Goal: Task Accomplishment & Management: Manage account settings

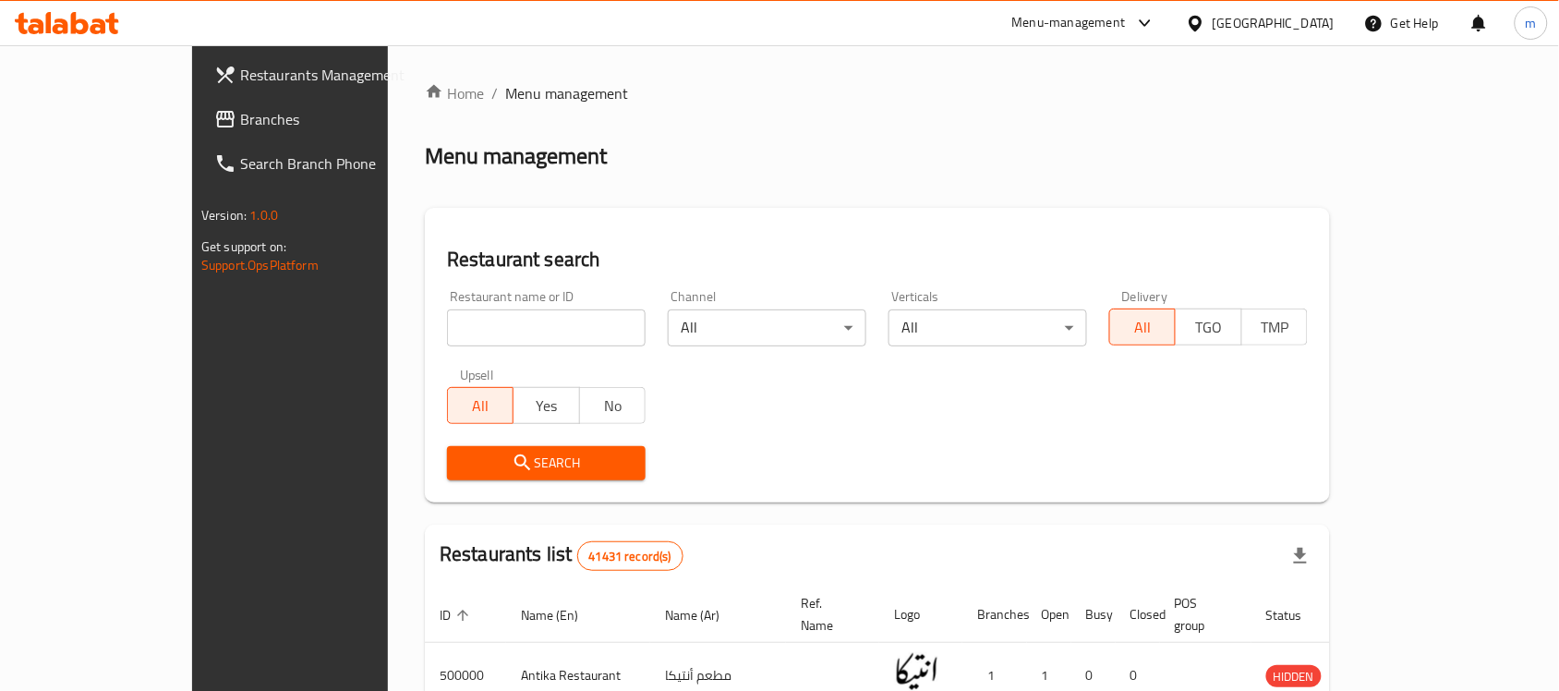
click at [95, 24] on icon at bounding box center [67, 23] width 104 height 22
click at [638, 113] on div "Home / Menu management Menu management Restaurant search Restaurant name or ID …" at bounding box center [877, 654] width 905 height 1144
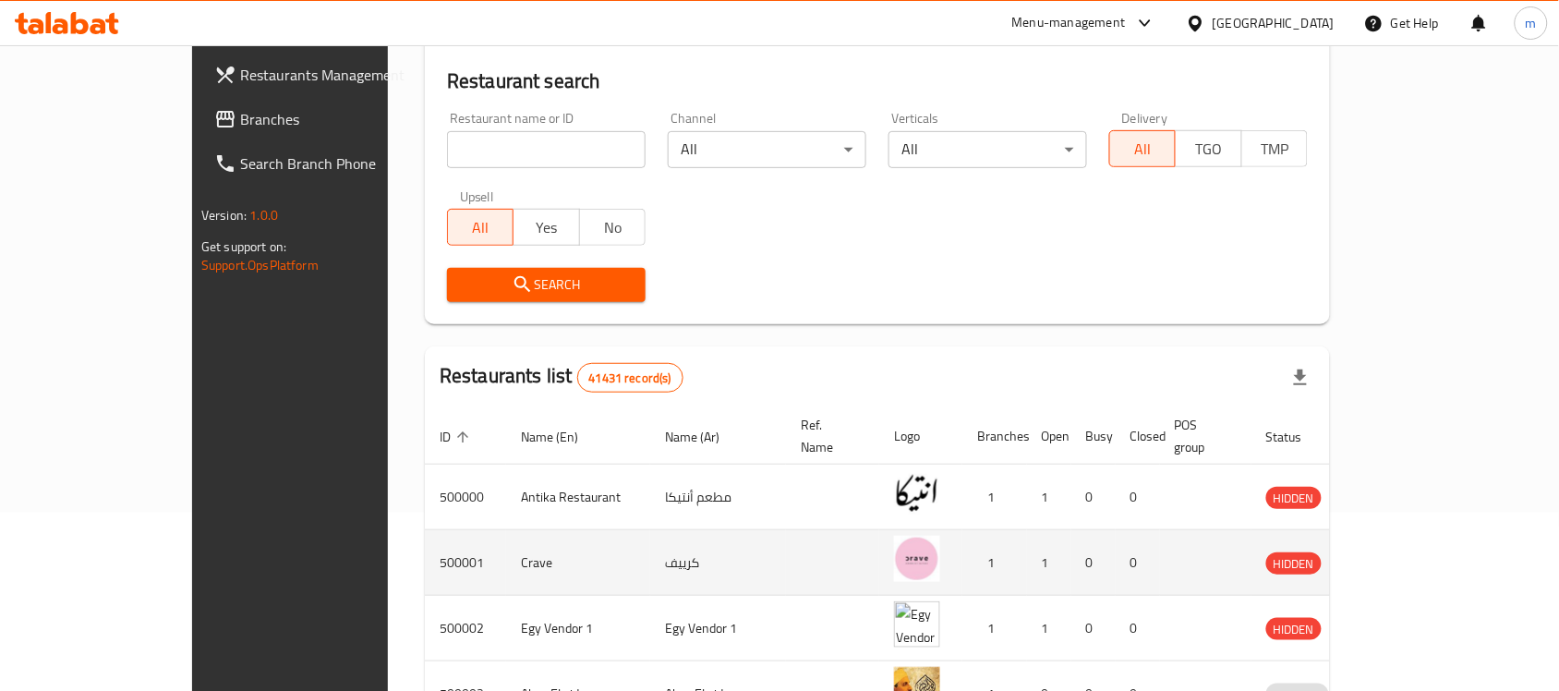
scroll to position [231, 0]
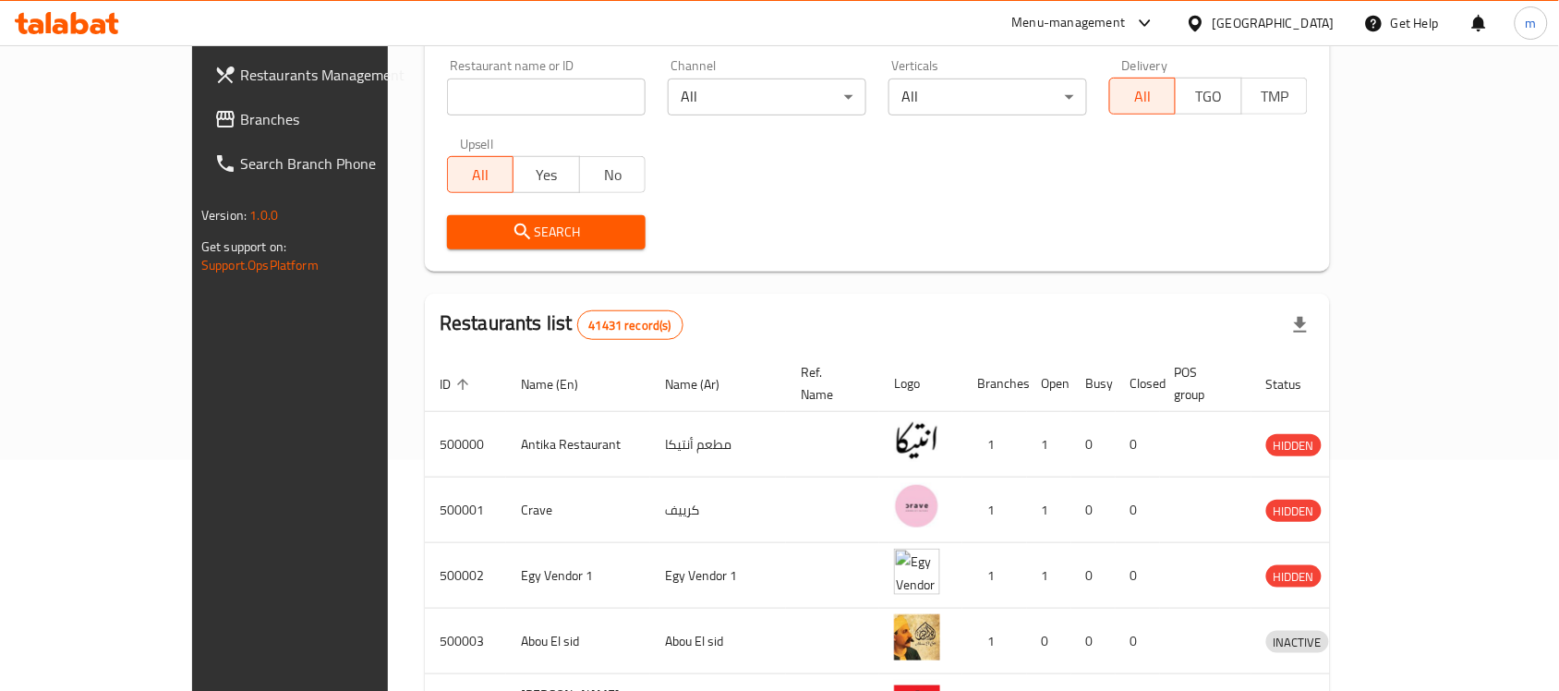
click at [1170, 204] on div "Search" at bounding box center [877, 232] width 883 height 56
click at [63, 33] on icon at bounding box center [61, 26] width 16 height 16
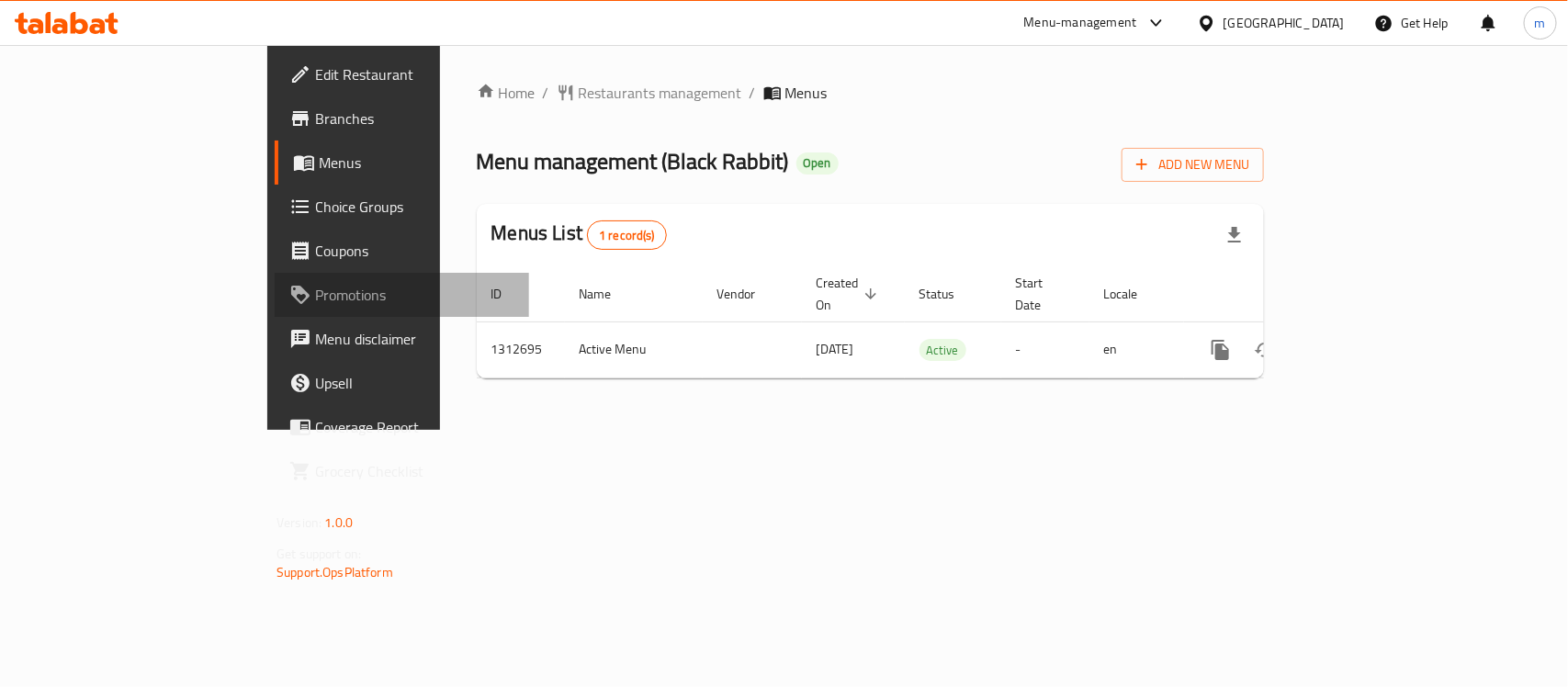
drag, startPoint x: 0, startPoint y: 0, endPoint x: 110, endPoint y: 308, distance: 327.1
drag, startPoint x: 110, startPoint y: 308, endPoint x: 581, endPoint y: 440, distance: 489.1
click at [581, 429] on div "Home / Restaurants management / Menus Menu management ( Black Rabbit ) Open Add…" at bounding box center [870, 237] width 861 height 385
click at [777, 404] on div "Home / Restaurants management / Menus Menu management ( Black Rabbit ) Open Add…" at bounding box center [870, 237] width 861 height 385
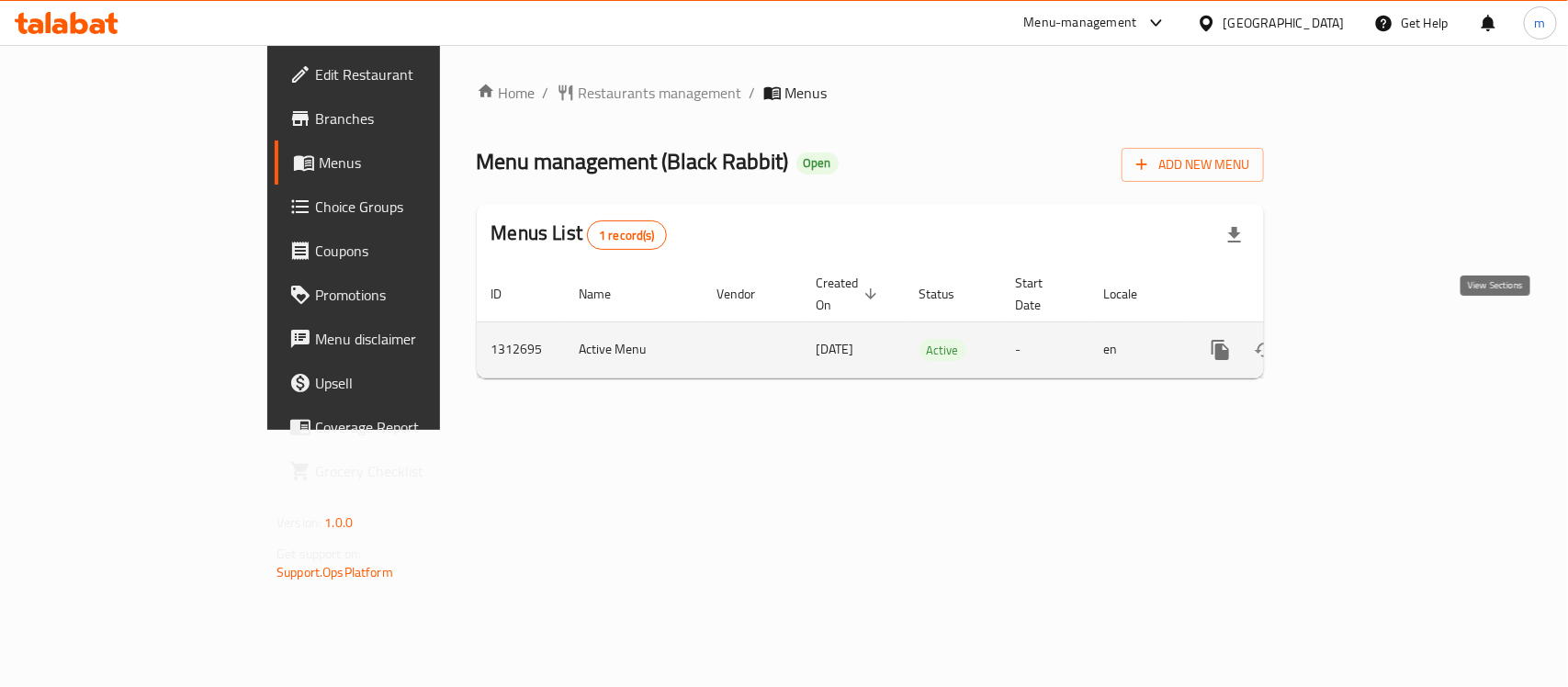
click at [1361, 341] on icon "enhanced table" at bounding box center [1353, 349] width 17 height 17
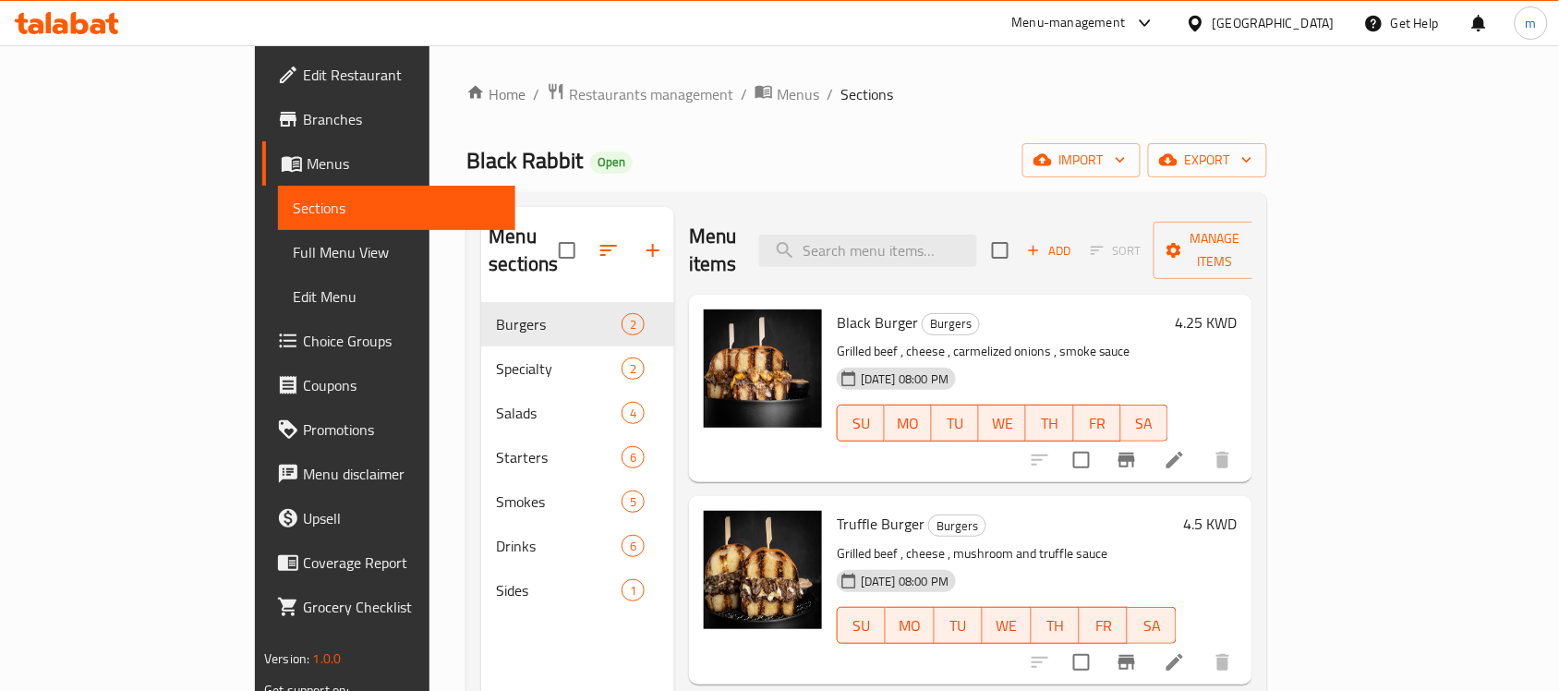
click at [303, 440] on span "Promotions" at bounding box center [402, 429] width 198 height 22
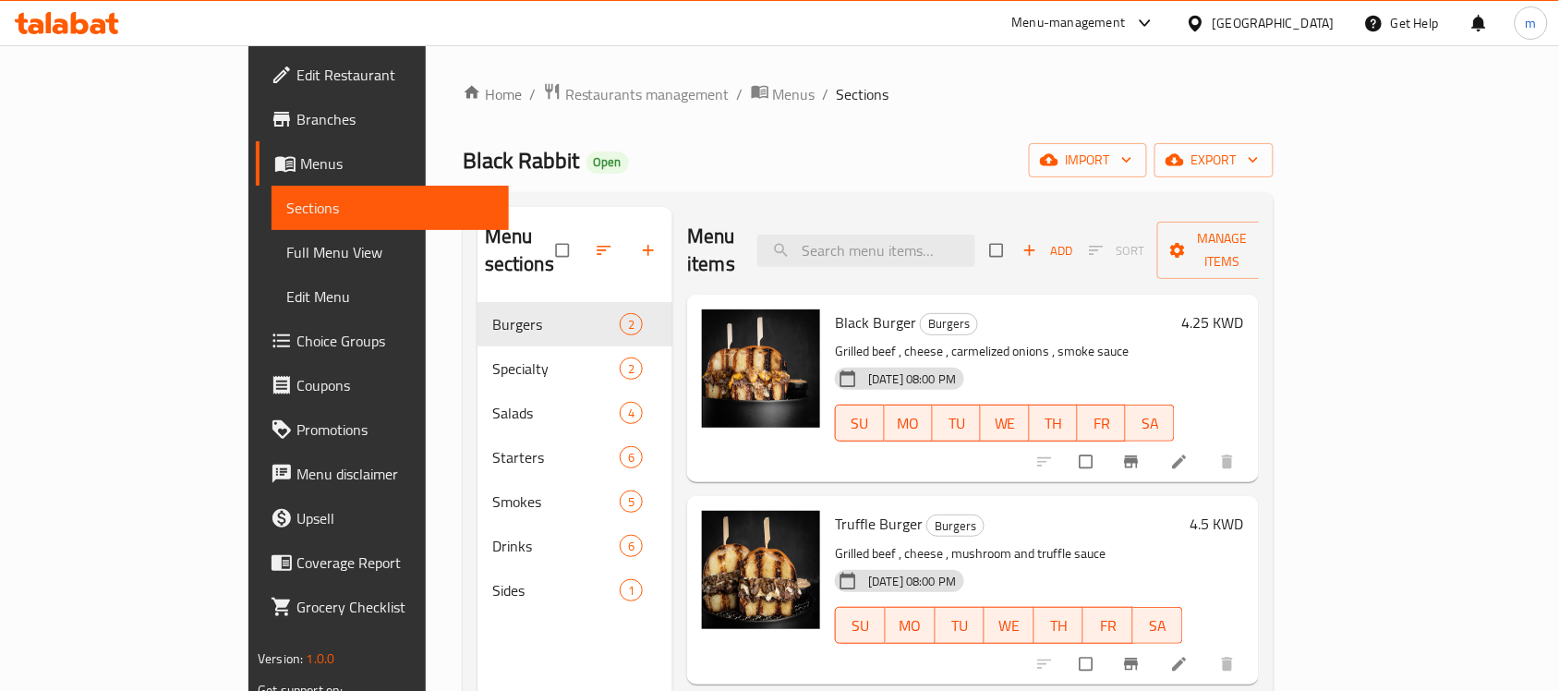
click at [300, 159] on span "Menus" at bounding box center [397, 163] width 194 height 22
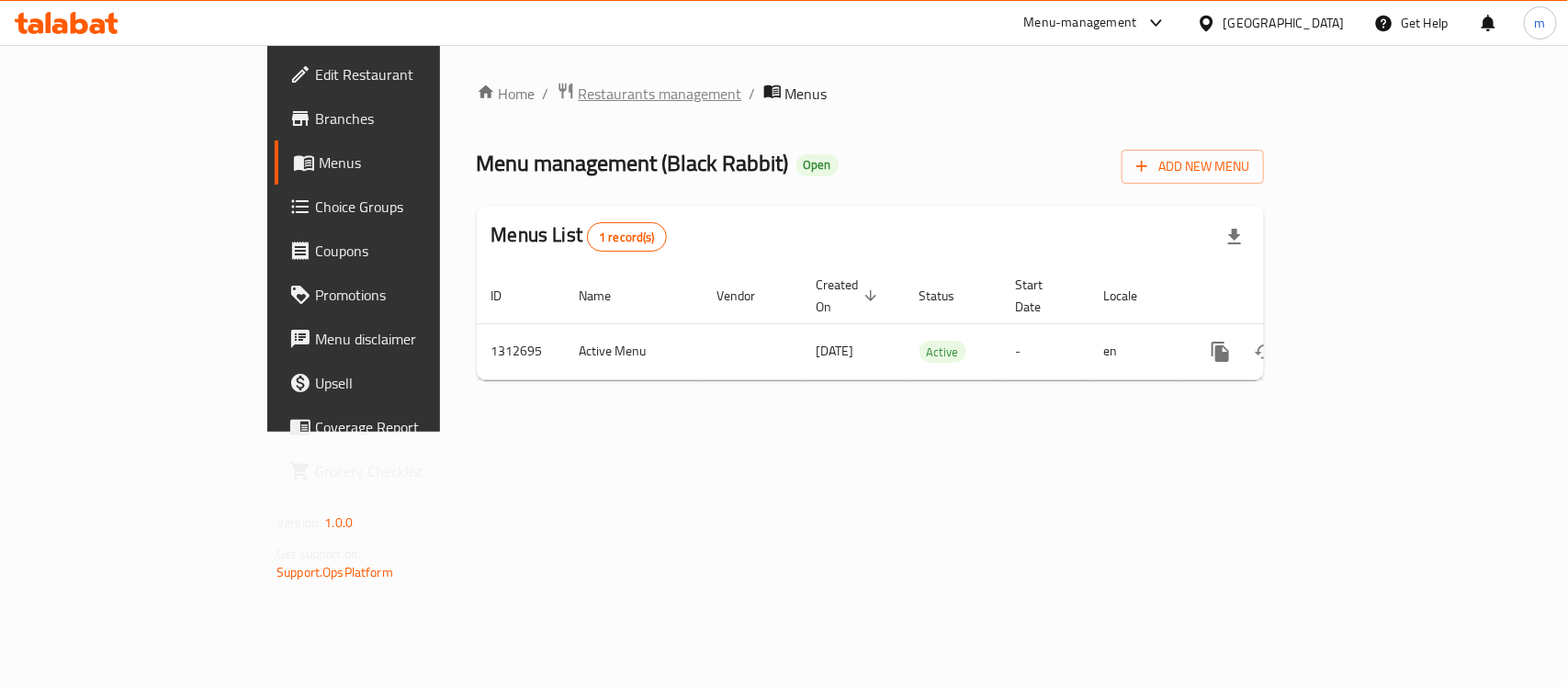
click at [579, 98] on span "Restaurants management" at bounding box center [661, 93] width 163 height 22
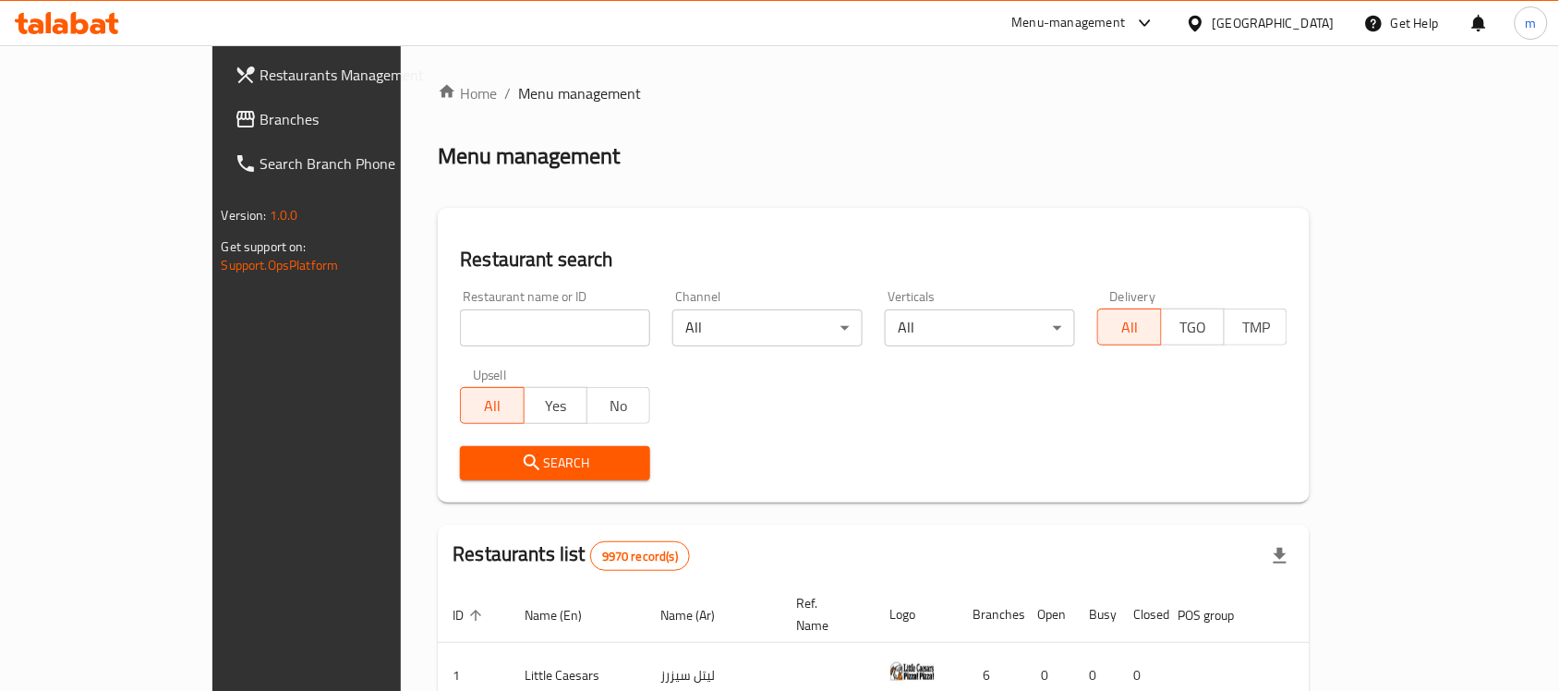
click at [460, 343] on input "search" at bounding box center [555, 327] width 190 height 37
paste input "706200"
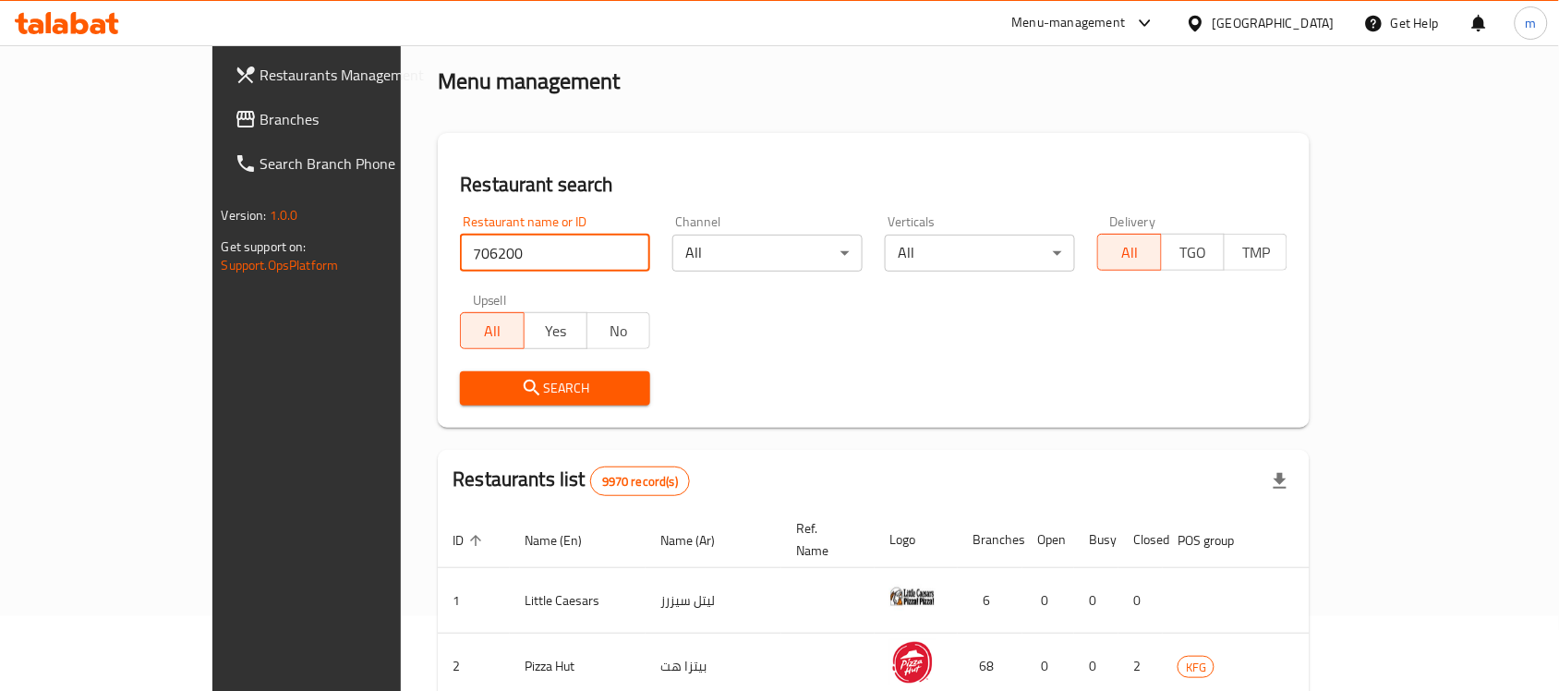
scroll to position [115, 0]
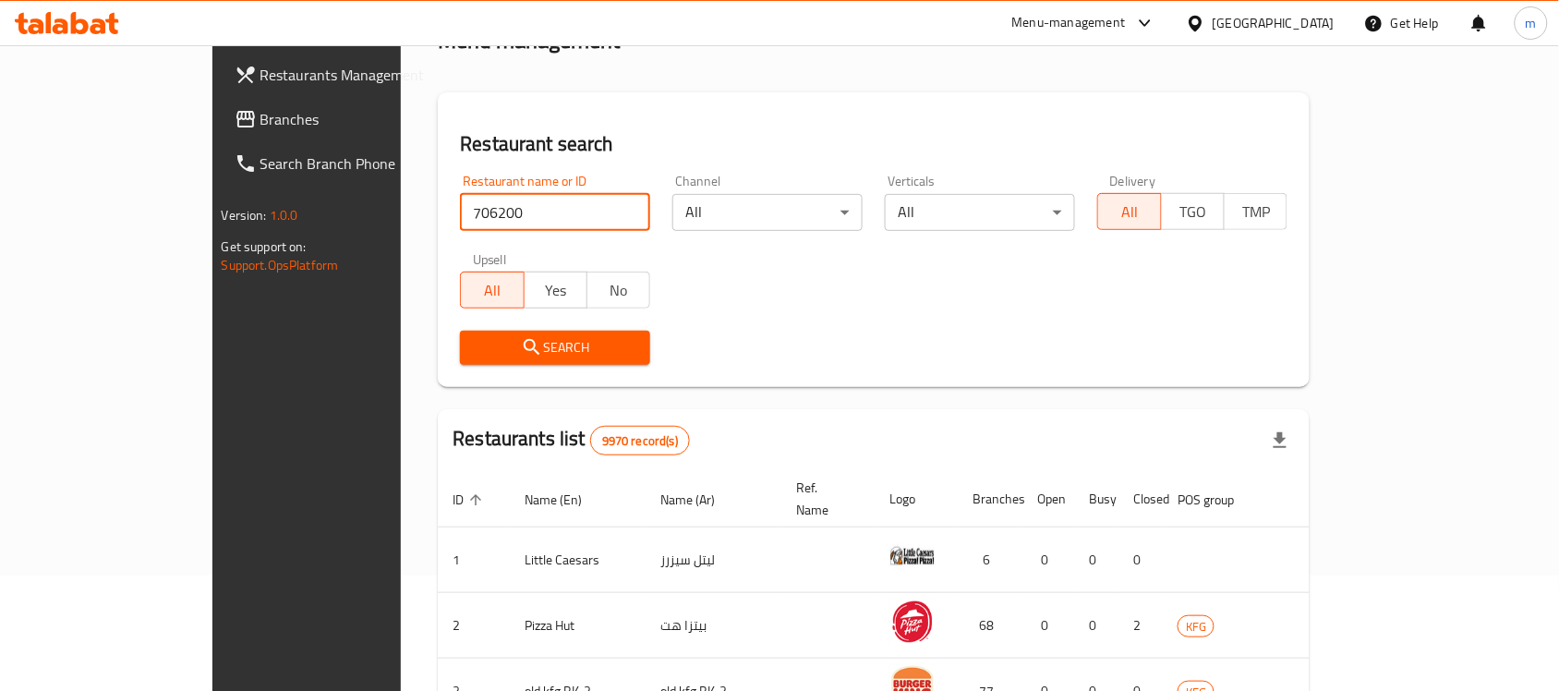
type input "706200"
click at [475, 347] on span "Search" at bounding box center [555, 347] width 161 height 23
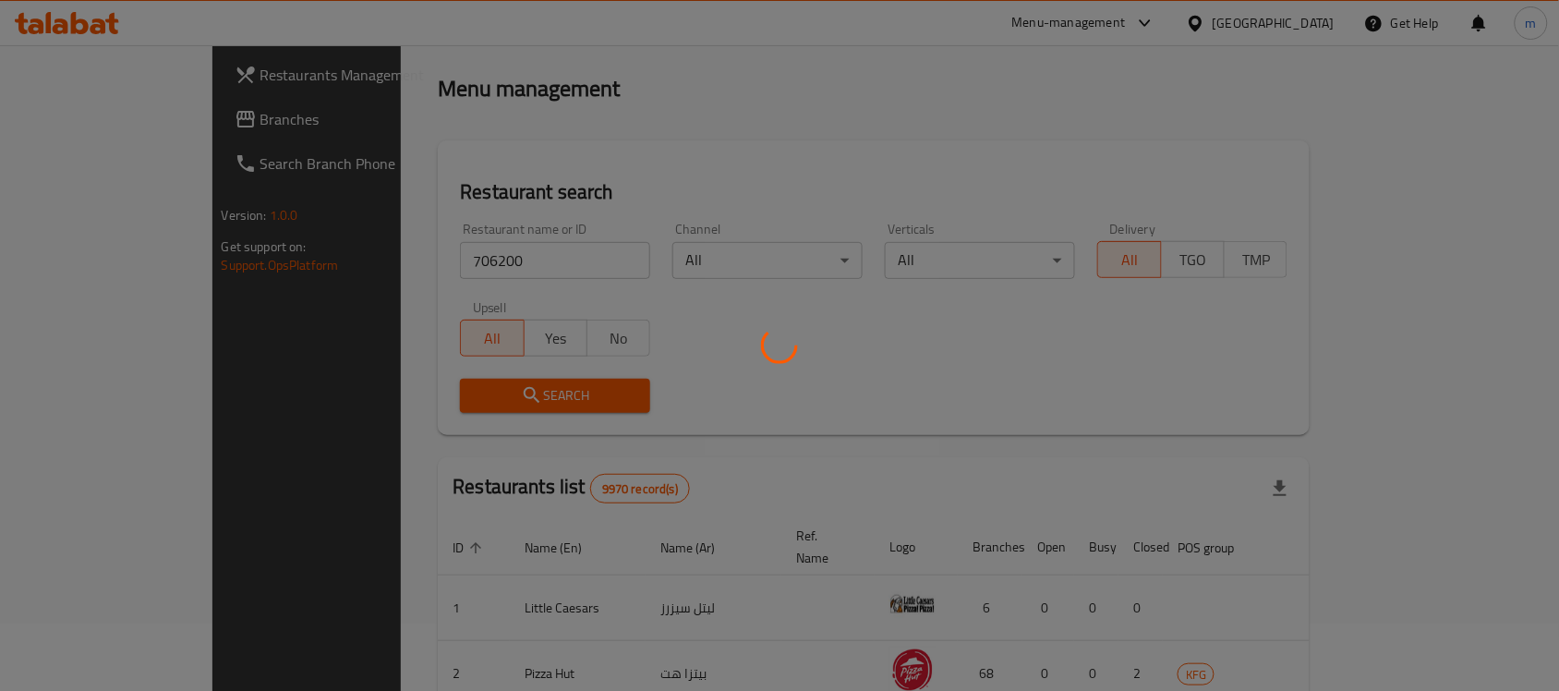
scroll to position [97, 0]
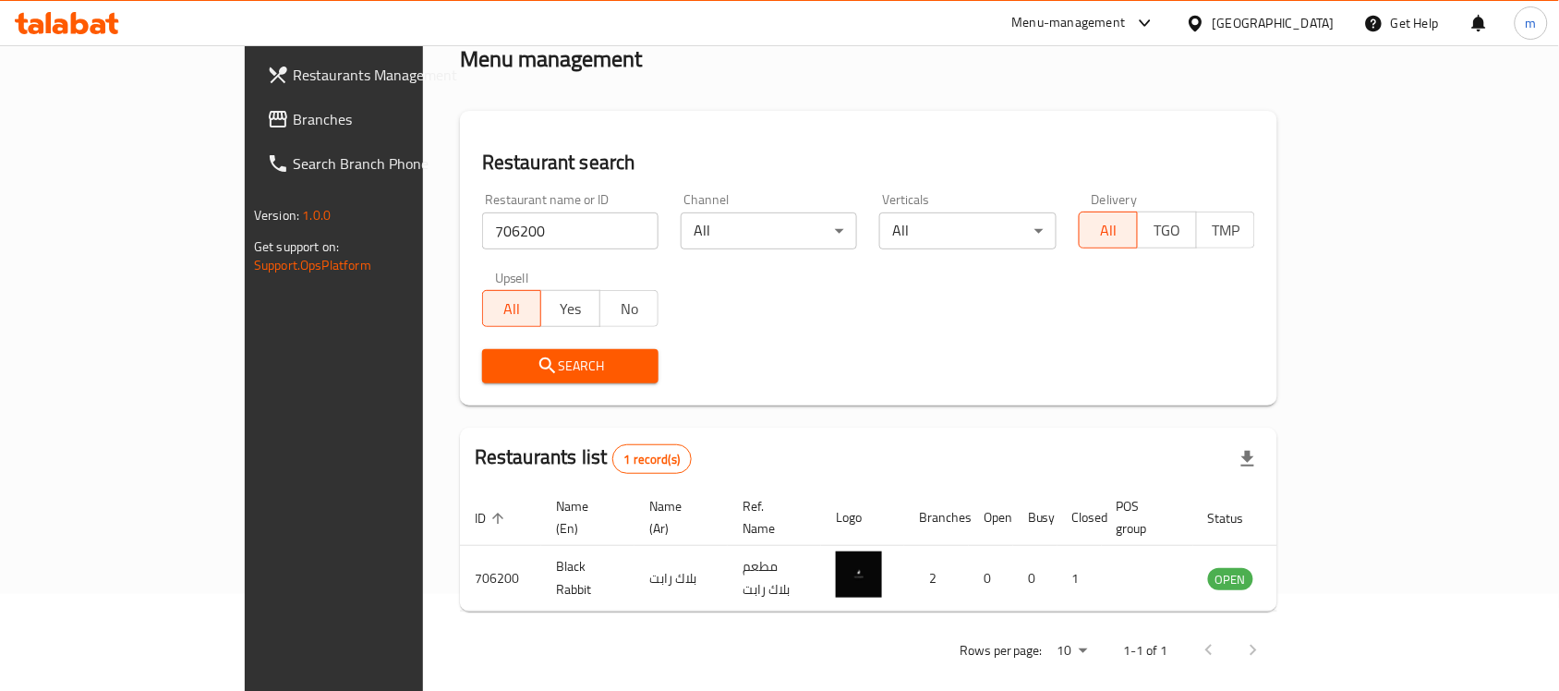
click at [1150, 284] on div "Restaurant name or ID 706200 Restaurant name or ID Channel All ​ Verticals All …" at bounding box center [868, 288] width 795 height 212
click at [833, 334] on div "Restaurant name or ID 706200 Restaurant name or ID Channel All ​ Verticals All …" at bounding box center [868, 288] width 795 height 212
click at [727, 104] on div "Home / Menu management Menu management Restaurant search Restaurant name or ID …" at bounding box center [868, 329] width 817 height 689
click at [293, 125] on span "Branches" at bounding box center [392, 119] width 198 height 22
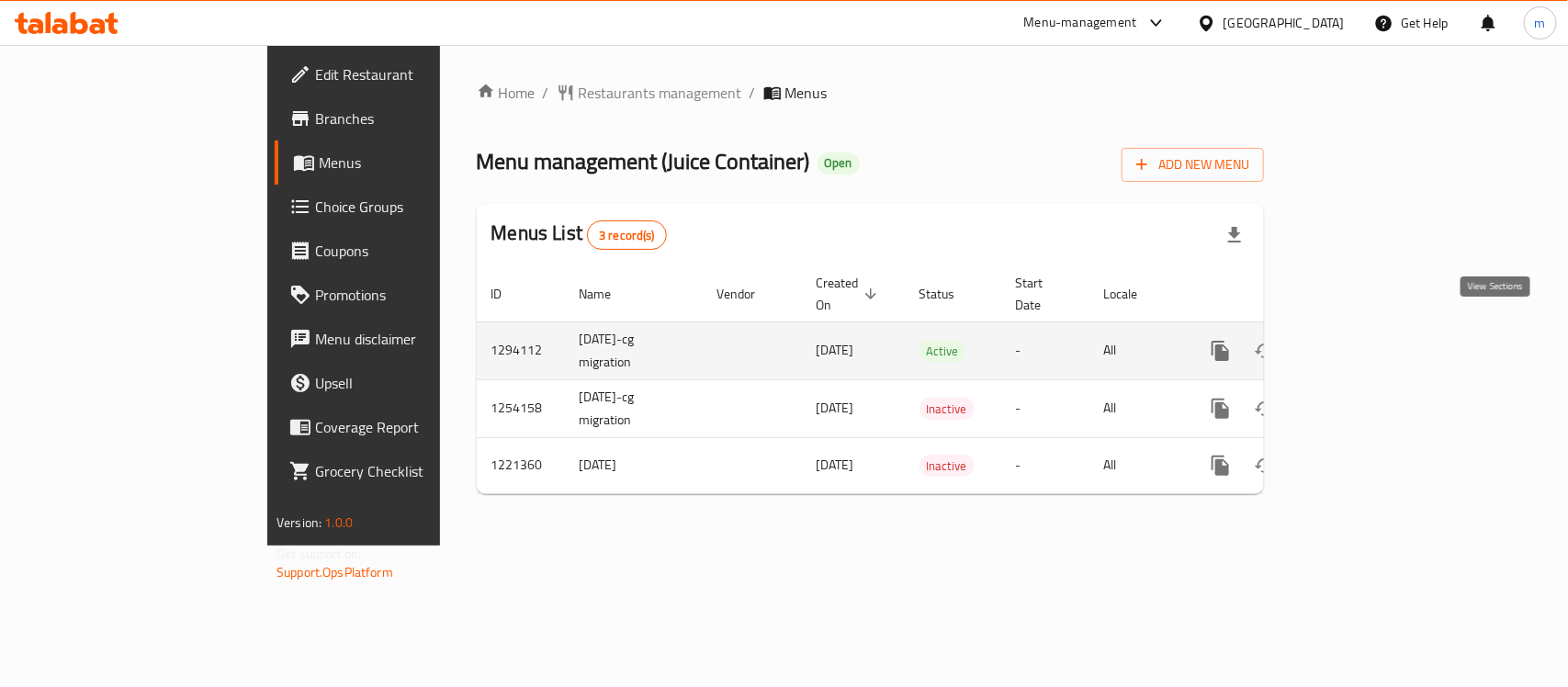
click at [1364, 340] on icon "enhanced table" at bounding box center [1353, 351] width 22 height 22
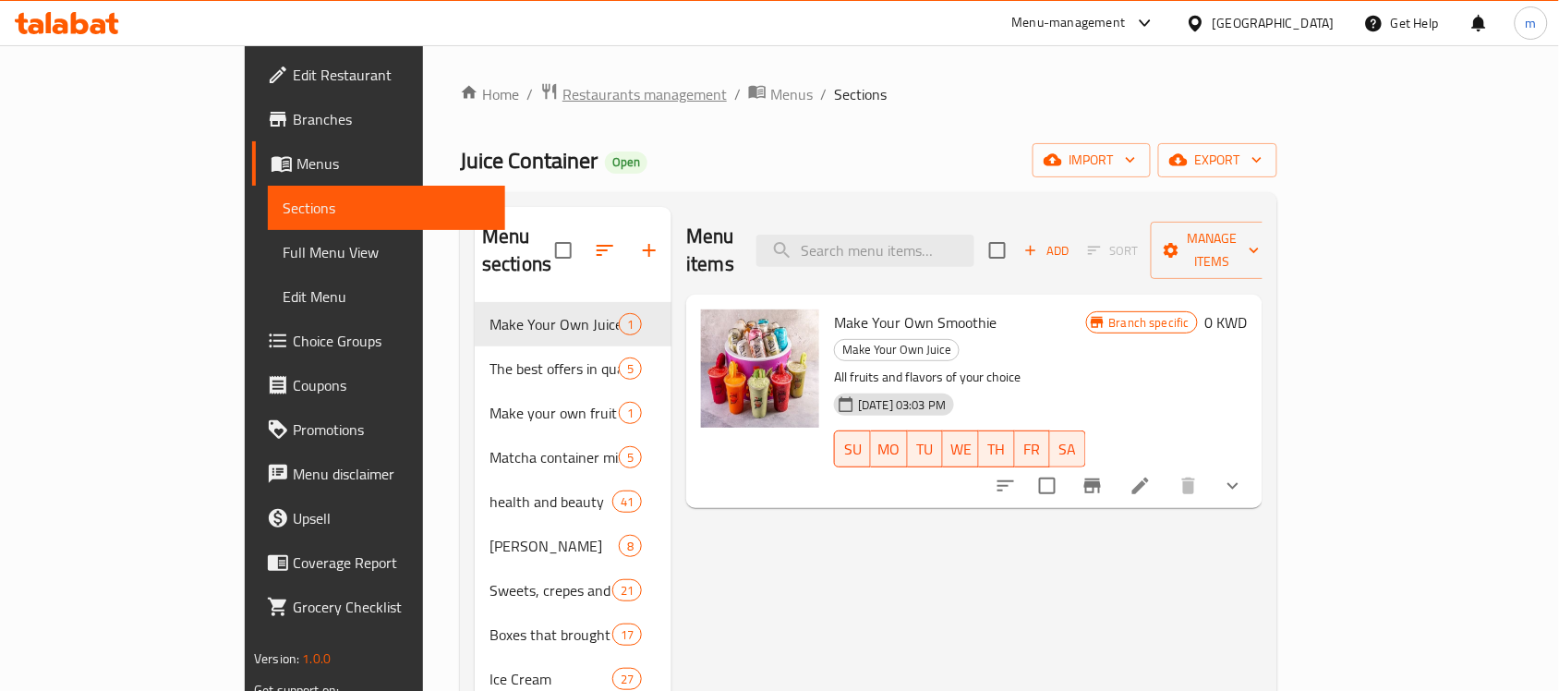
click at [562, 90] on span "Restaurants management" at bounding box center [644, 94] width 164 height 22
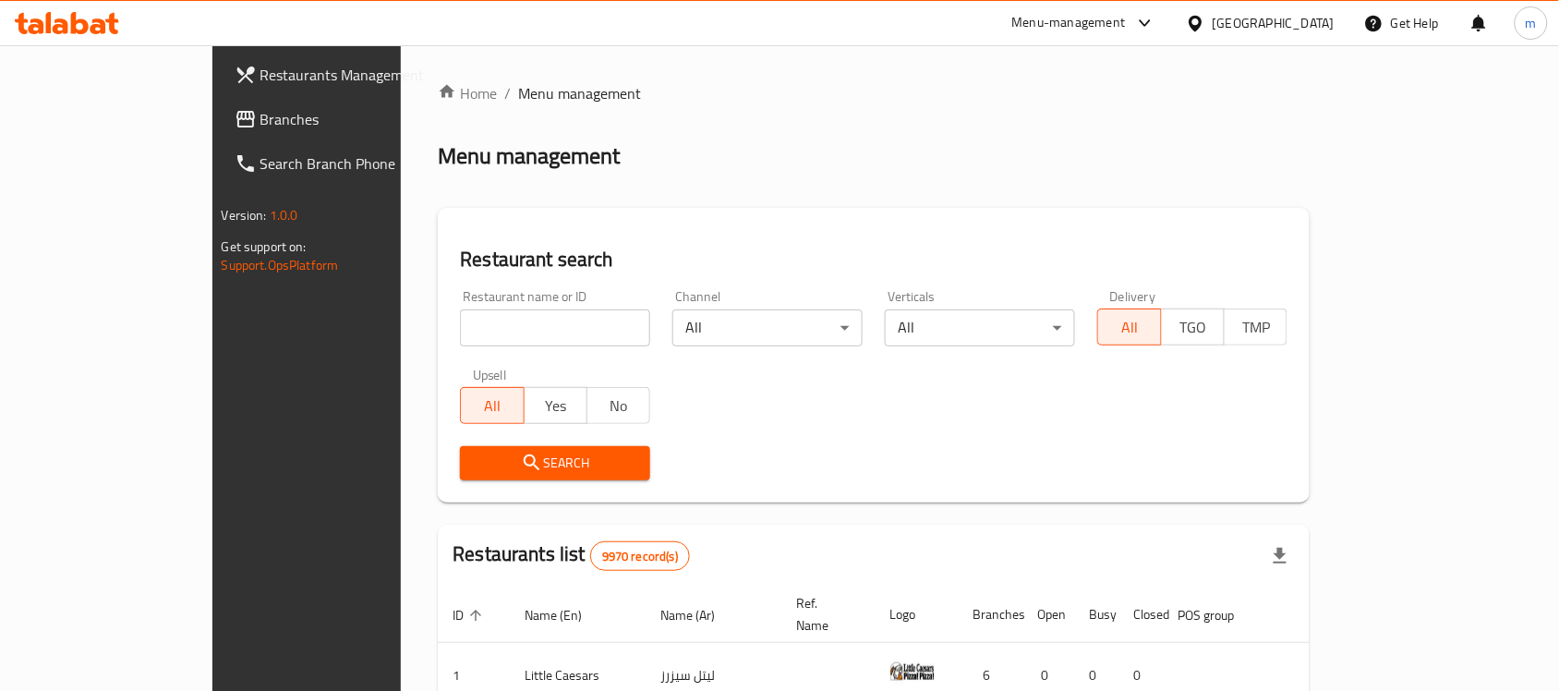
click at [460, 330] on input "search" at bounding box center [555, 327] width 190 height 37
paste input "1294112"
type input "1294112"
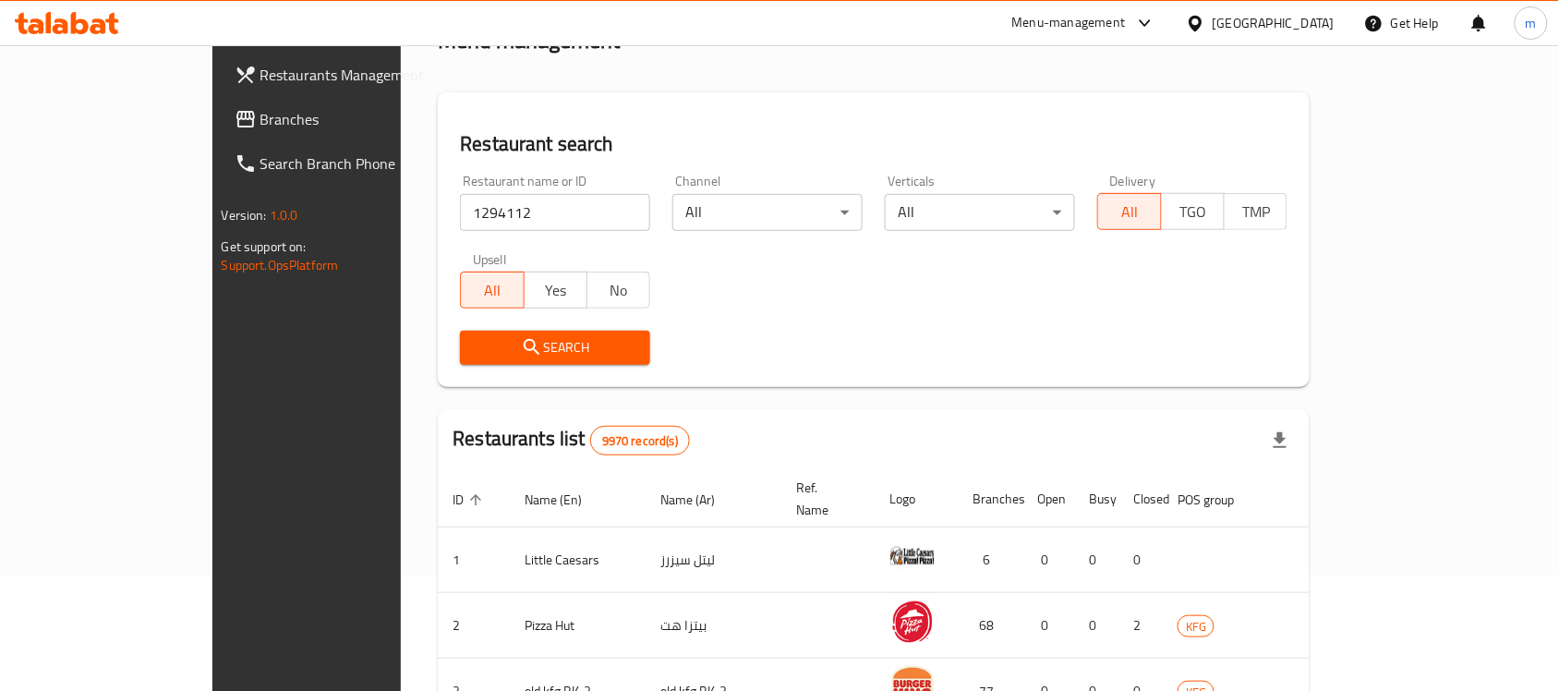
click at [549, 343] on span "Search" at bounding box center [555, 347] width 161 height 23
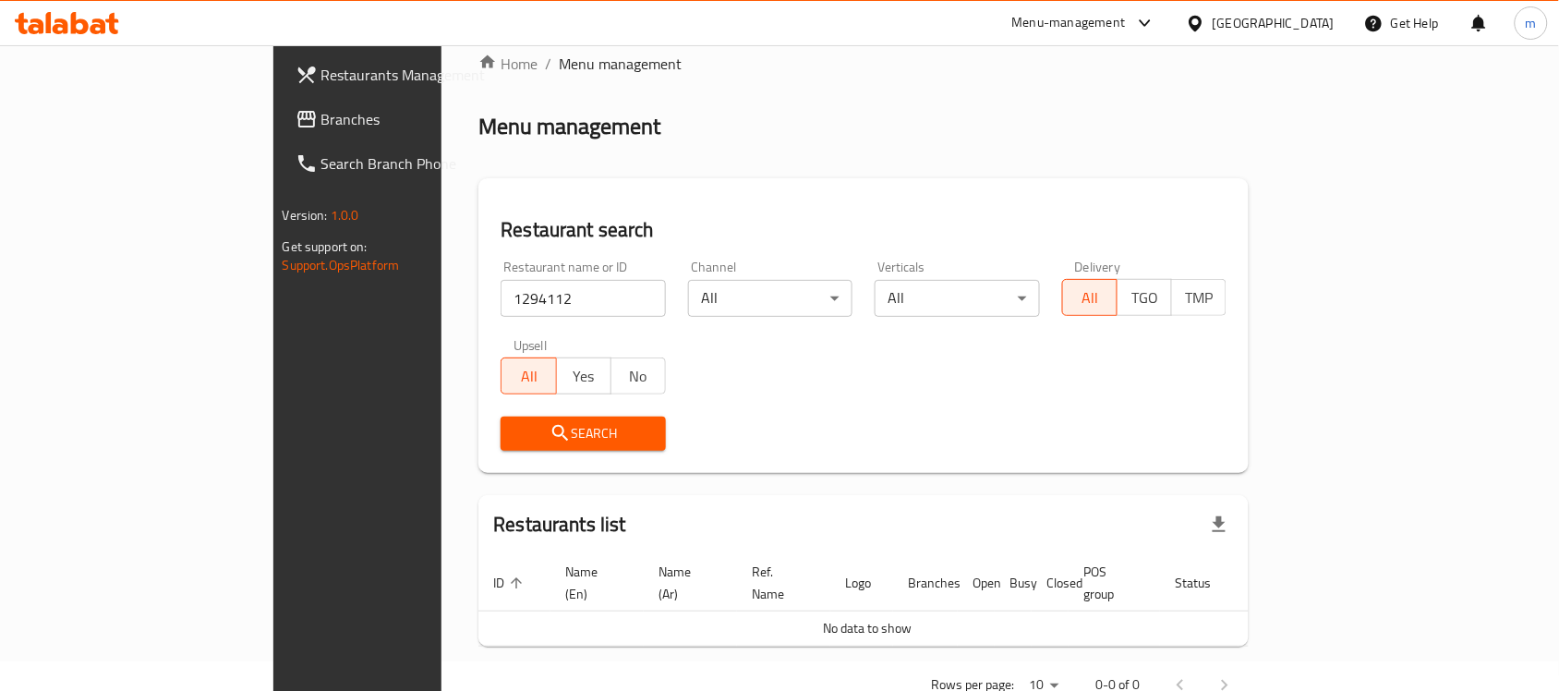
scroll to position [0, 0]
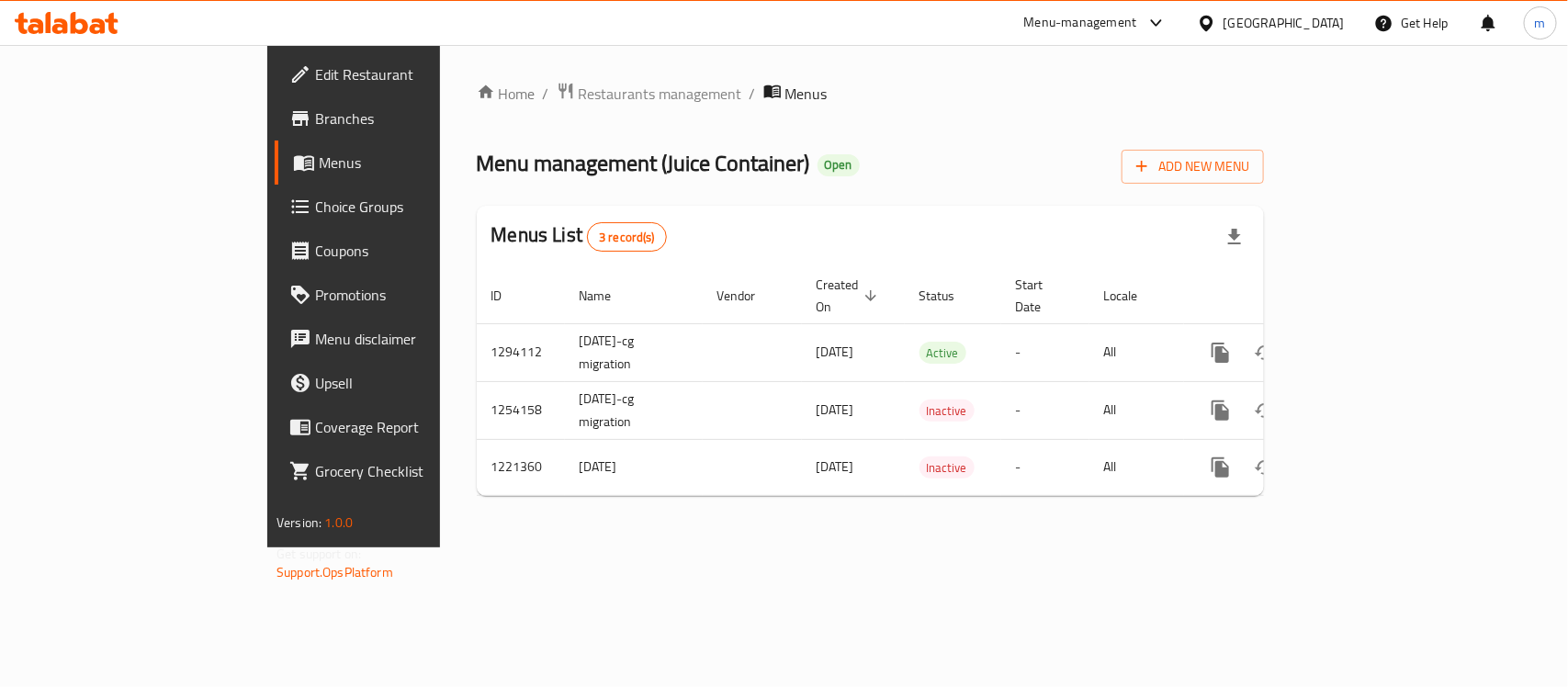
click at [965, 105] on ol "Home / Restaurants management / Menus" at bounding box center [870, 93] width 787 height 24
click at [579, 93] on span "Restaurants management" at bounding box center [661, 93] width 163 height 22
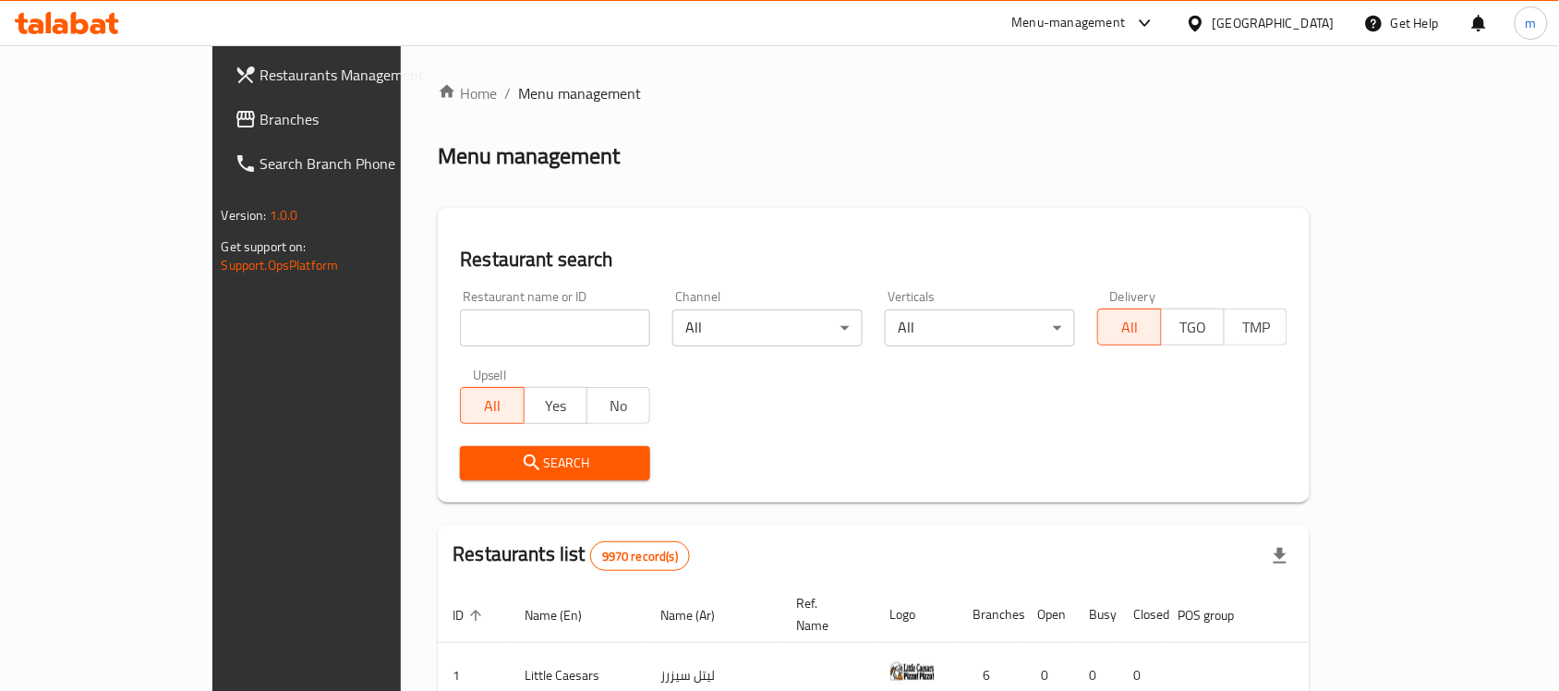
click at [460, 310] on input "search" at bounding box center [555, 327] width 190 height 37
paste input "17462"
type input "17462"
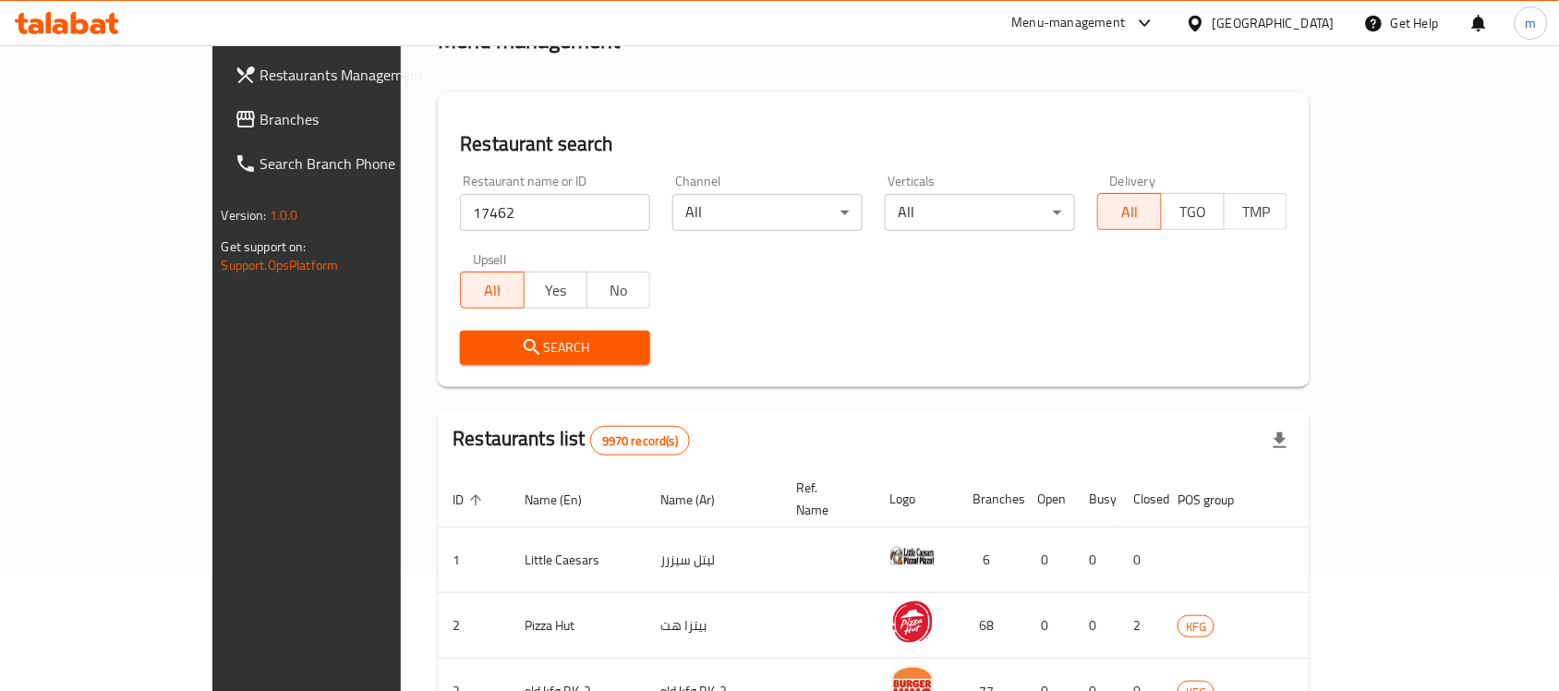
click at [491, 358] on button "Search" at bounding box center [555, 348] width 190 height 34
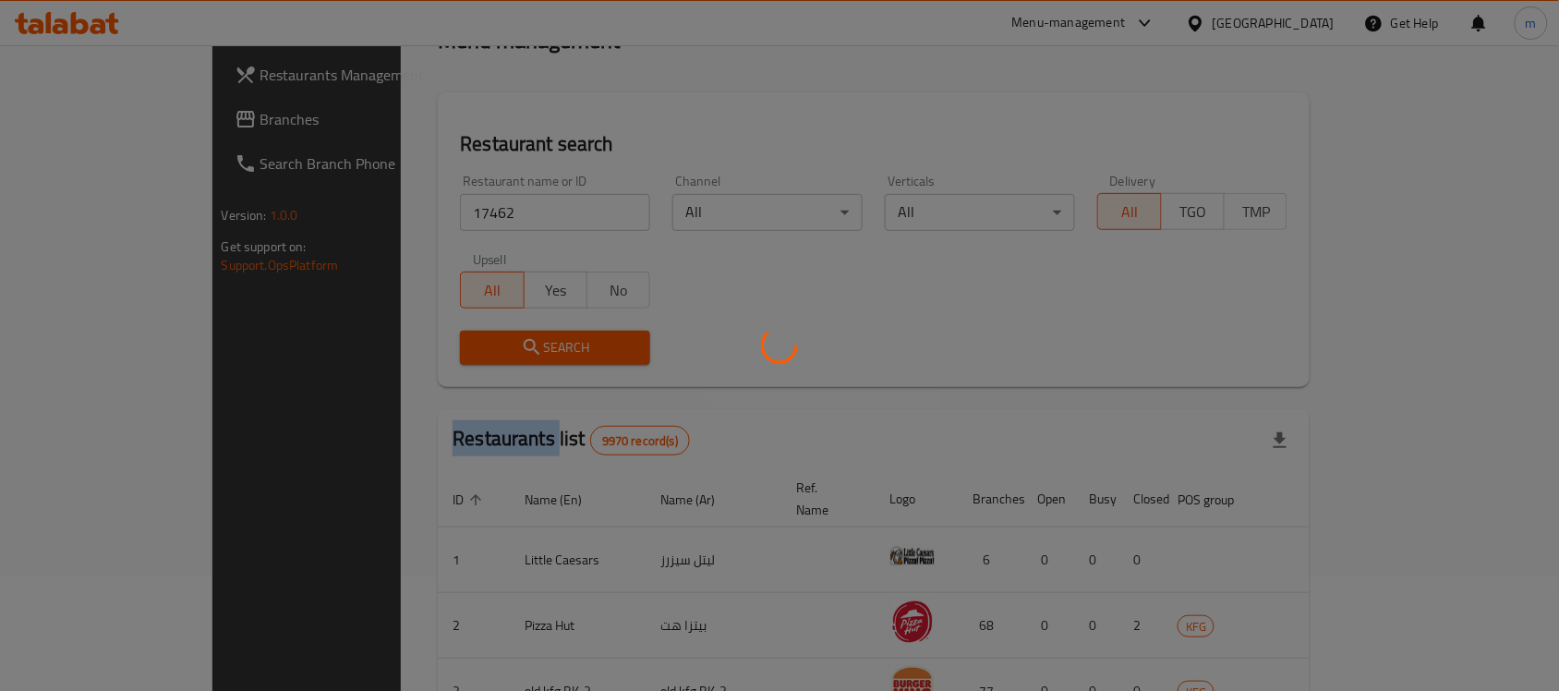
click at [491, 358] on div at bounding box center [779, 345] width 1559 height 691
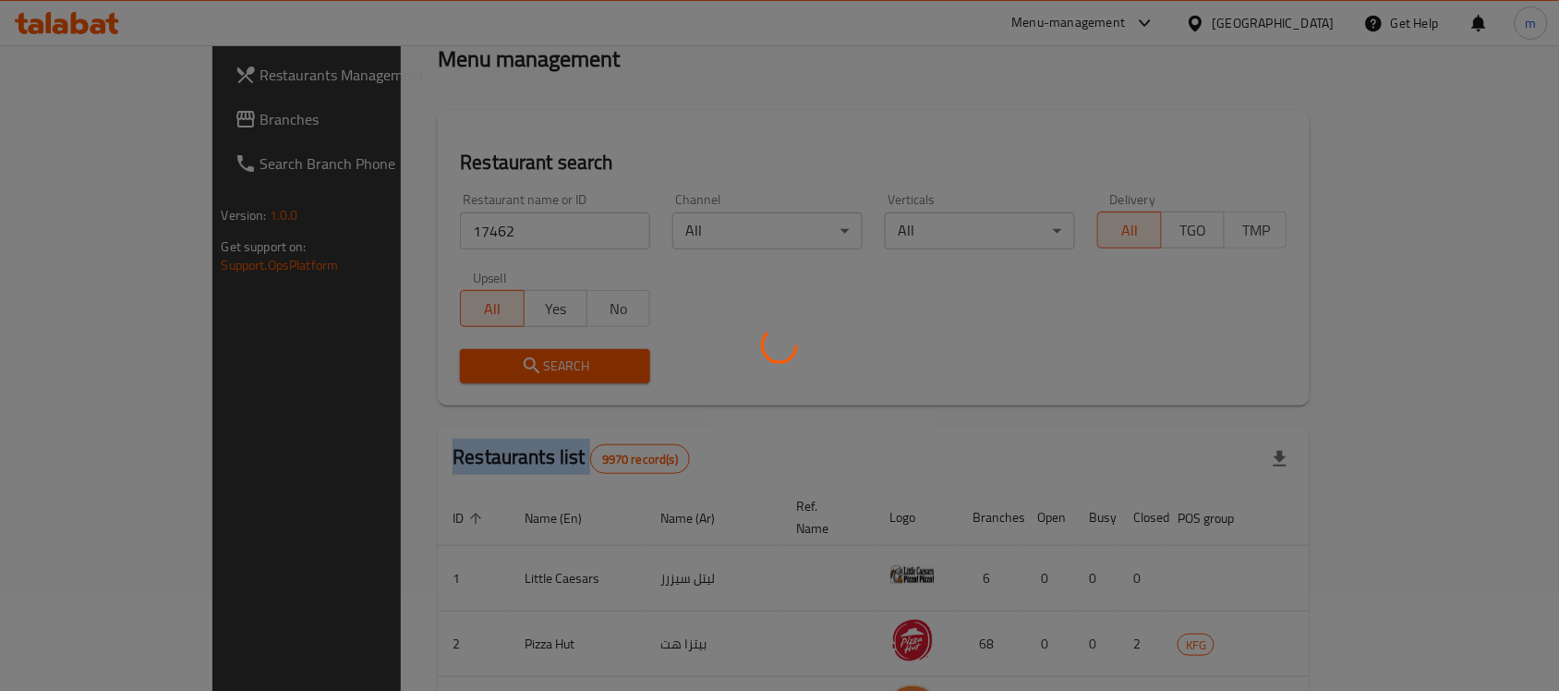
click at [491, 358] on div at bounding box center [779, 345] width 1559 height 691
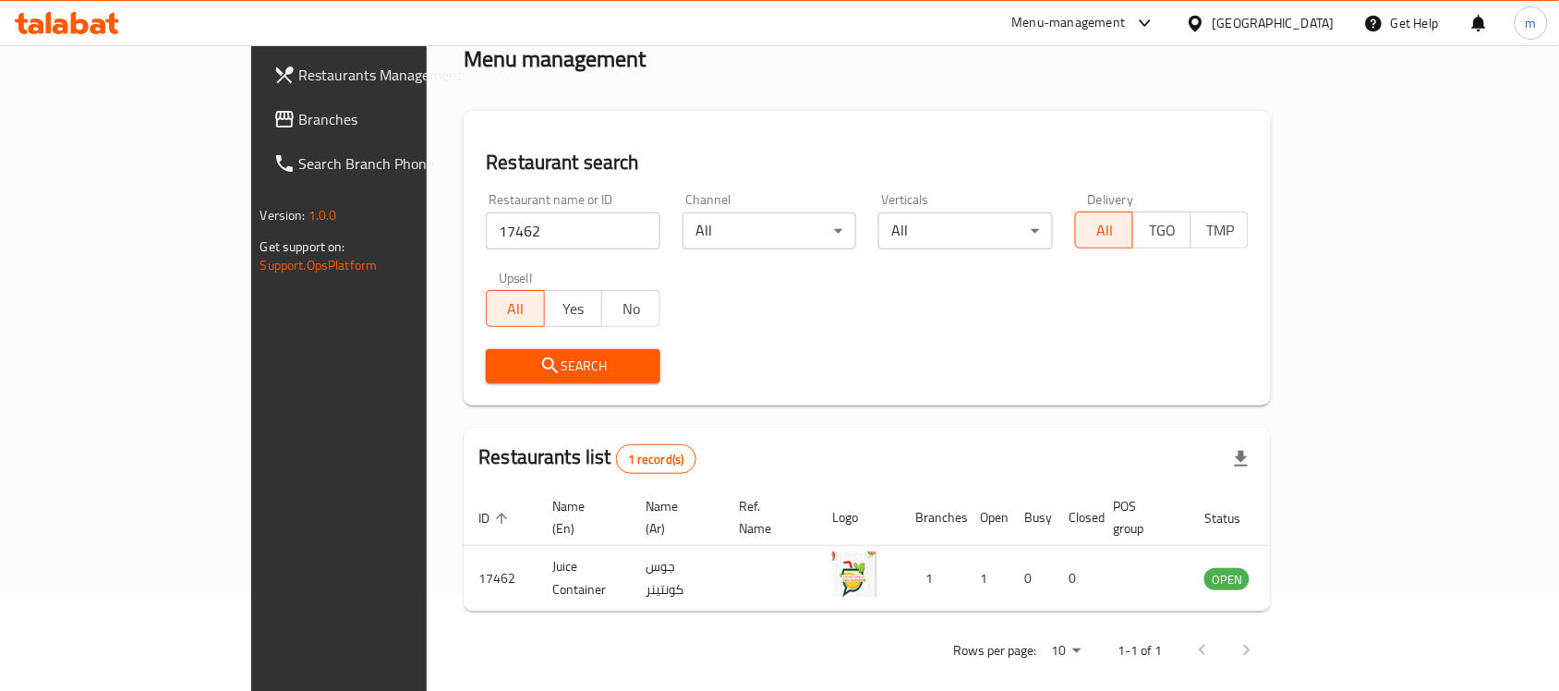
click at [801, 340] on div "Search" at bounding box center [867, 366] width 785 height 56
click at [797, 332] on div "Restaurant name or ID 17462 Restaurant name or ID Channel All ​ Verticals All ​…" at bounding box center [867, 288] width 785 height 212
click at [536, 53] on div "Menu management" at bounding box center [866, 59] width 807 height 30
